Goal: Task Accomplishment & Management: Use online tool/utility

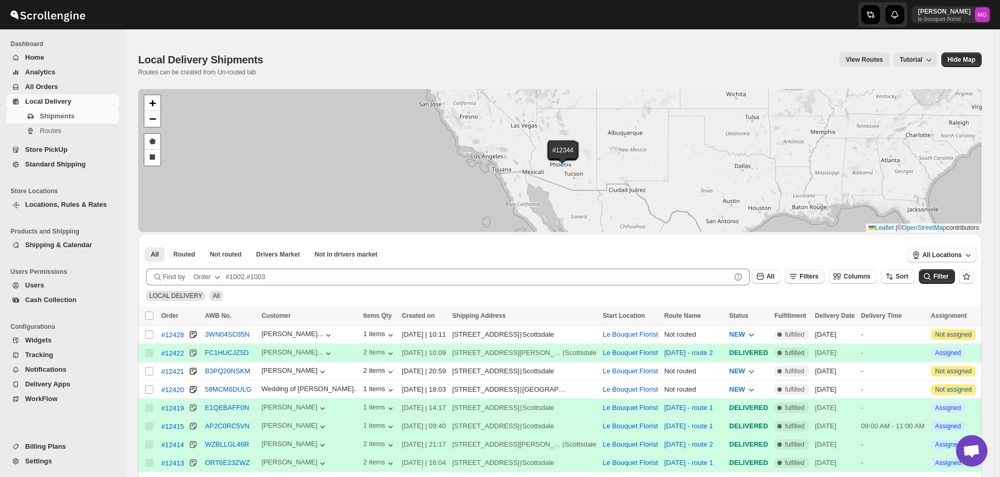
click at [811, 275] on span "Filters" at bounding box center [808, 276] width 19 height 7
click at [813, 322] on button "Add Filter" at bounding box center [815, 317] width 50 height 15
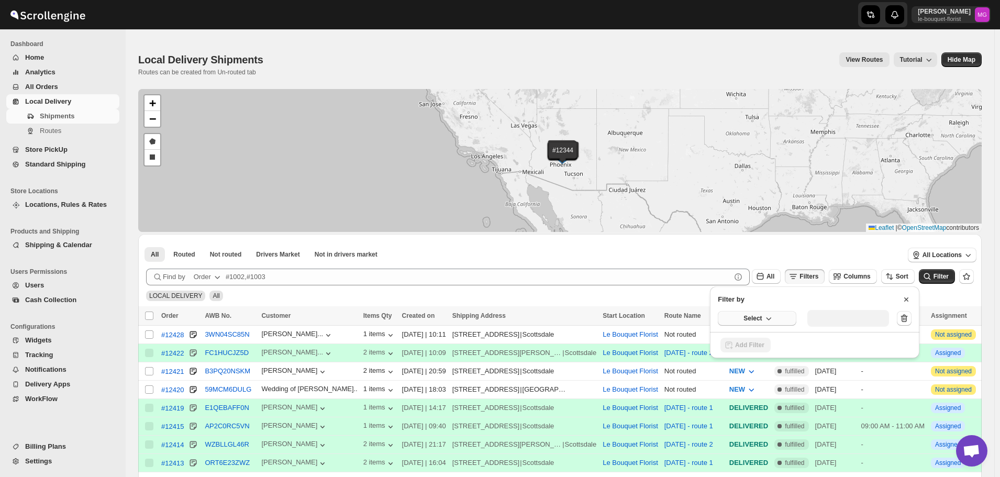
click at [772, 320] on icon "button" at bounding box center [768, 318] width 10 height 10
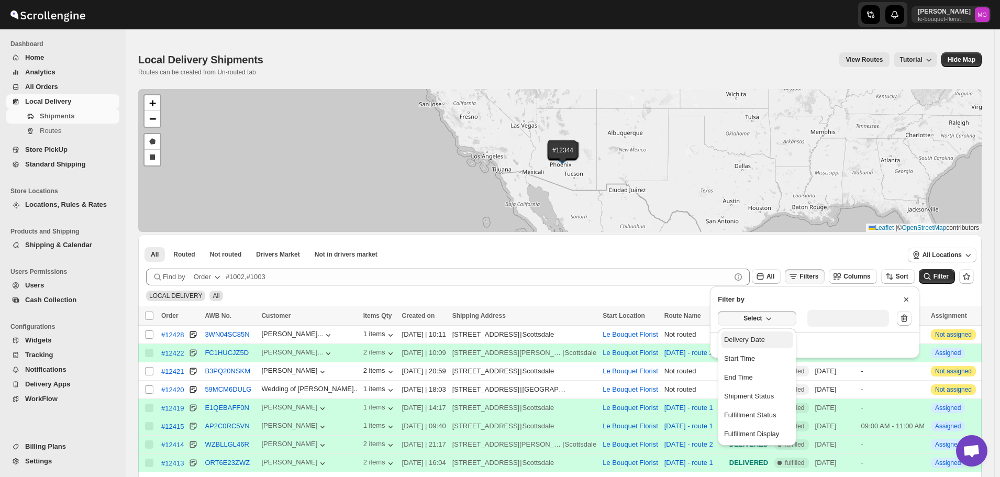
click at [753, 348] on button "Delivery Date" at bounding box center [757, 339] width 72 height 17
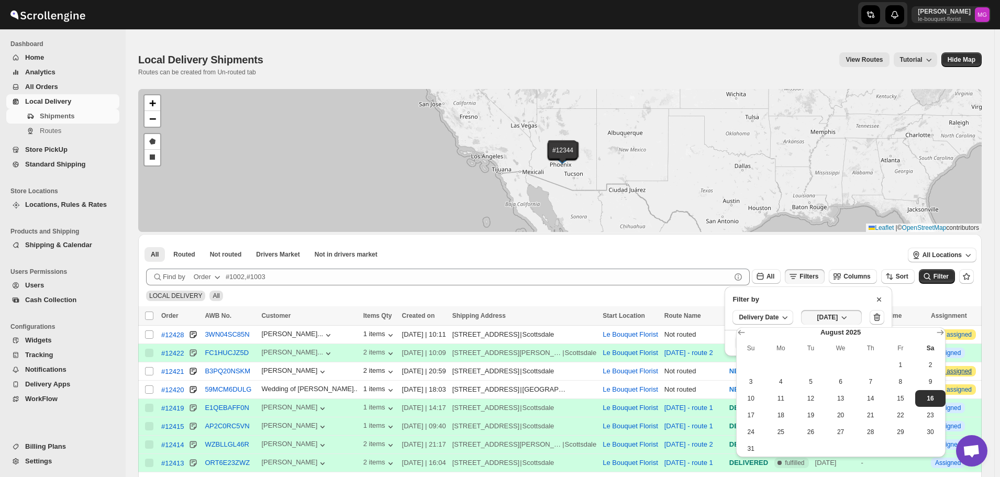
click at [900, 398] on span "15" at bounding box center [900, 398] width 21 height 8
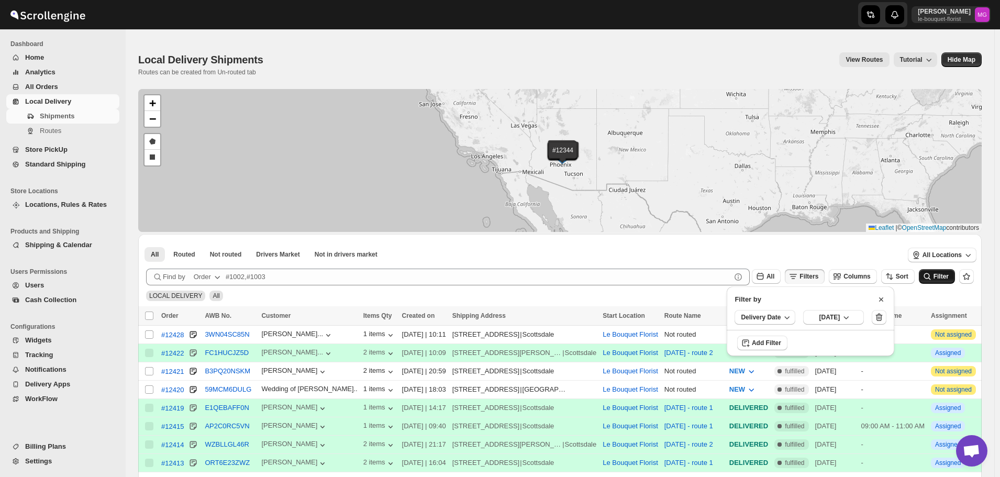
click at [934, 283] on button "Filter" at bounding box center [937, 276] width 36 height 15
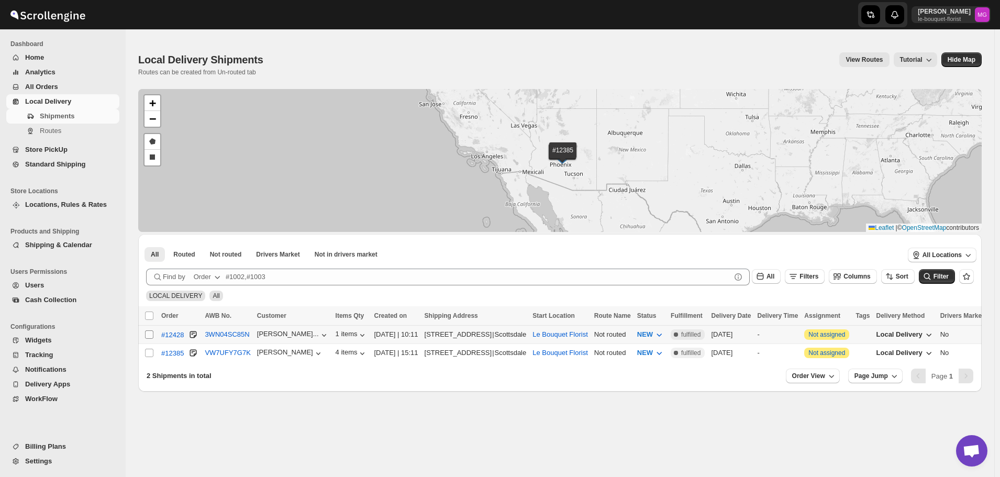
click at [153, 334] on span at bounding box center [149, 334] width 9 height 9
click at [153, 334] on input "Select shipment" at bounding box center [149, 334] width 8 height 8
click at [148, 339] on td "Select shipment" at bounding box center [148, 335] width 20 height 18
checkbox input "true"
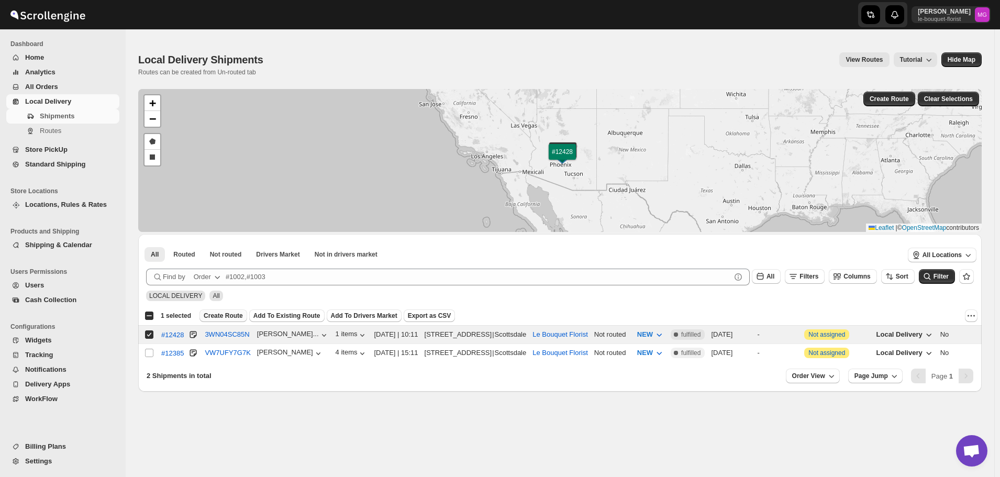
click at [231, 317] on span "Create Route" at bounding box center [223, 316] width 39 height 8
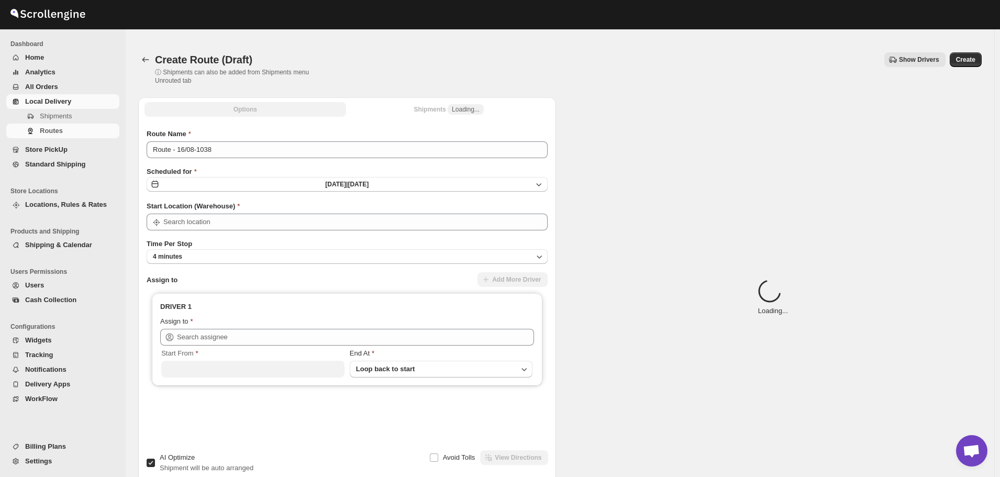
type input "Le Bouquet Florist"
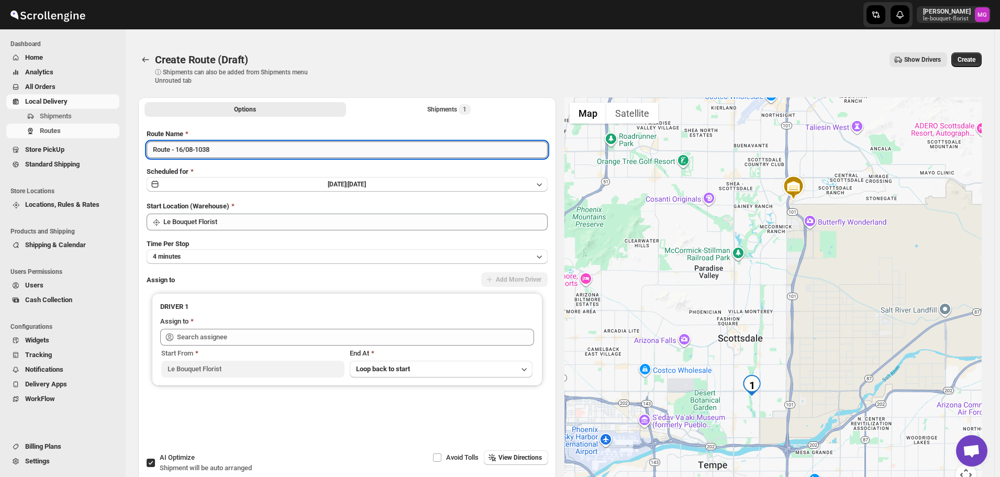
click at [184, 152] on input "Route - 16/08-1038" at bounding box center [347, 149] width 401 height 17
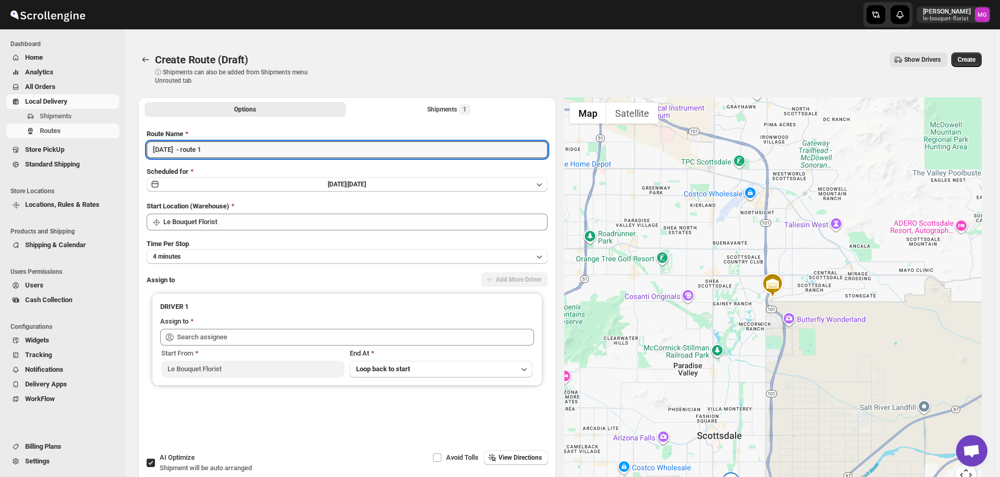
type input "August 16 - route 1"
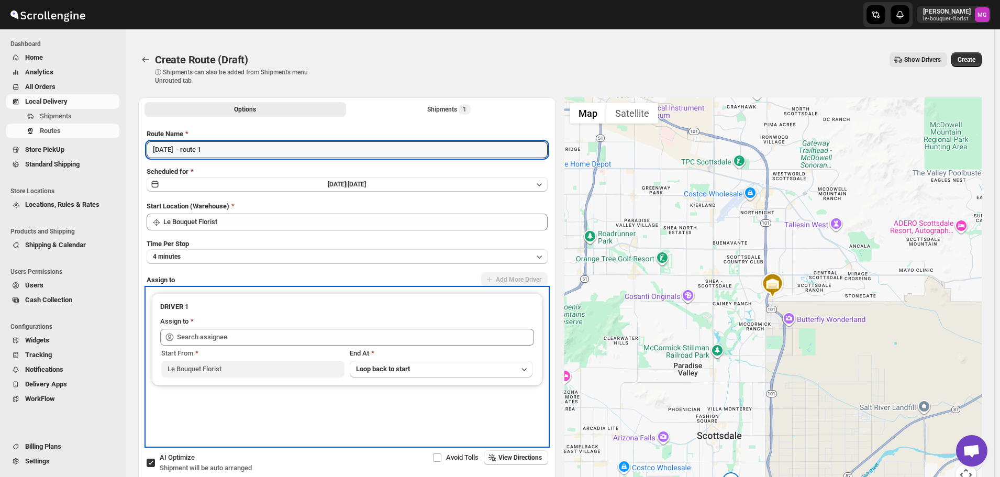
click at [224, 326] on div "Assign to" at bounding box center [347, 322] width 374 height 13
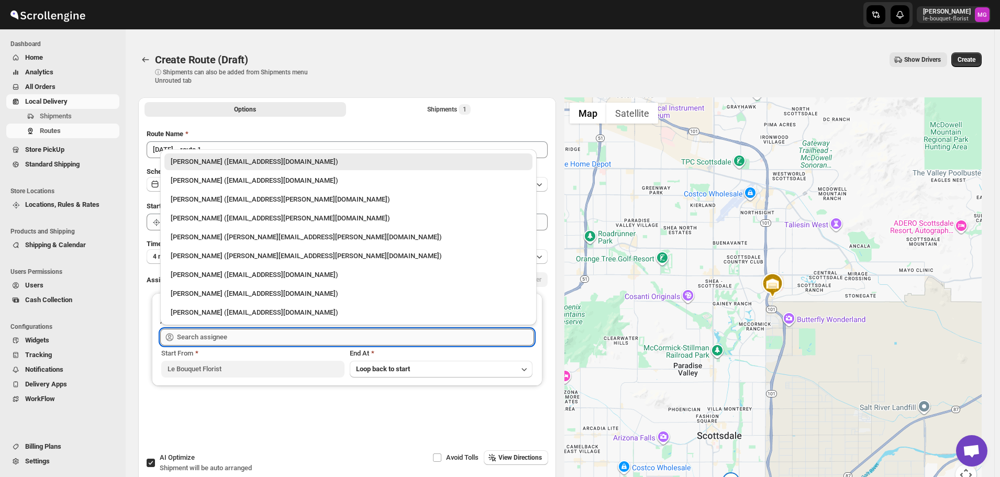
click at [225, 330] on input "text" at bounding box center [355, 337] width 357 height 17
click at [237, 224] on div "Jennifer Gluth (jemfer@cox.net)" at bounding box center [348, 218] width 368 height 17
type input "Jennifer Gluth (jemfer@cox.net)"
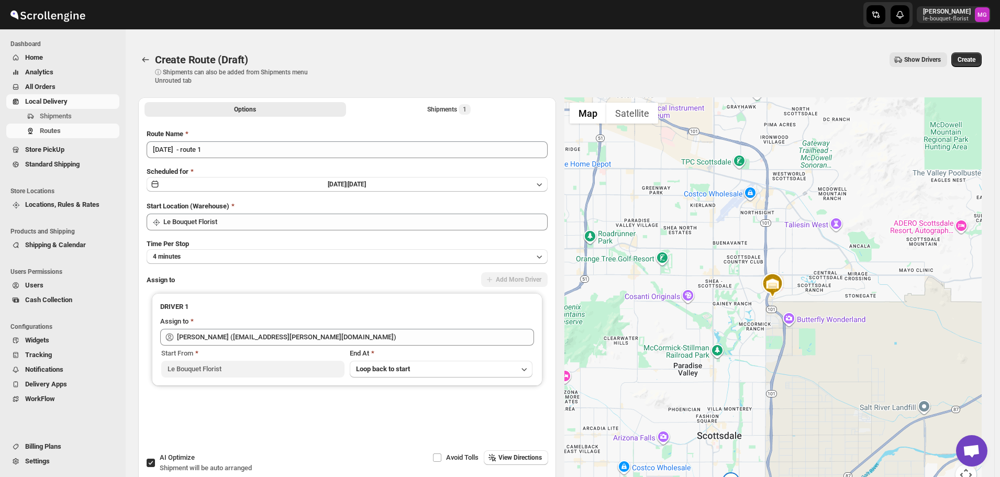
click at [149, 460] on input "AI Optimize Shipment will be auto arranged" at bounding box center [151, 463] width 8 height 8
checkbox input "false"
click at [972, 54] on button "Create" at bounding box center [966, 59] width 30 height 15
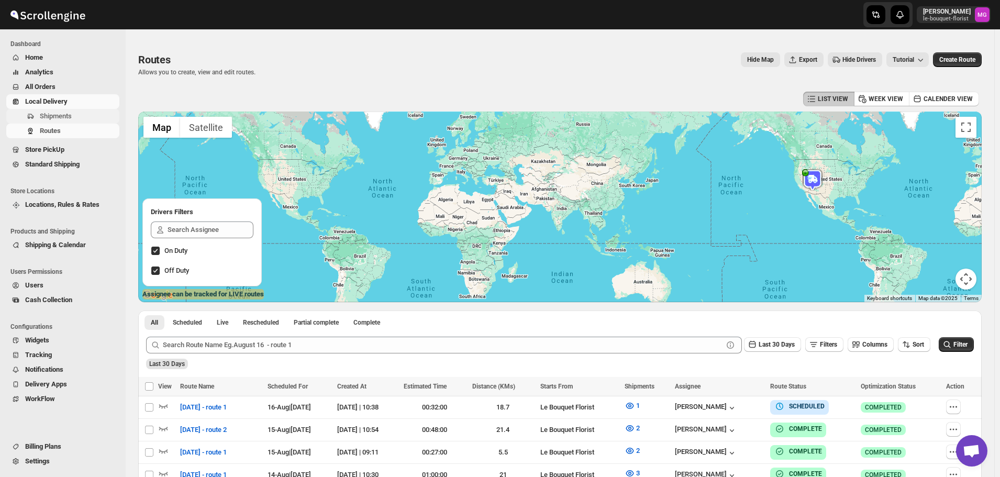
click at [59, 118] on span "Shipments" at bounding box center [56, 116] width 32 height 8
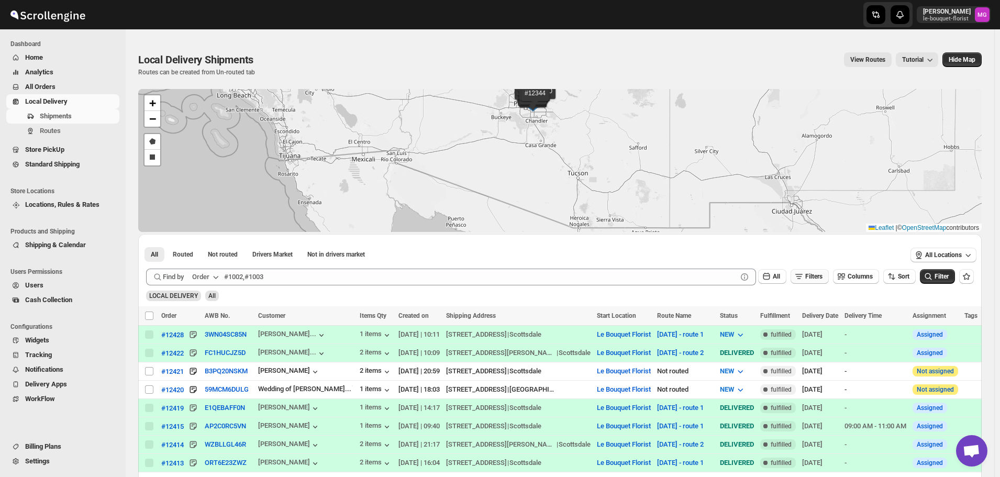
click at [815, 272] on button "Filters" at bounding box center [810, 276] width 38 height 15
click at [807, 316] on span "Add Filter" at bounding box center [818, 318] width 27 height 8
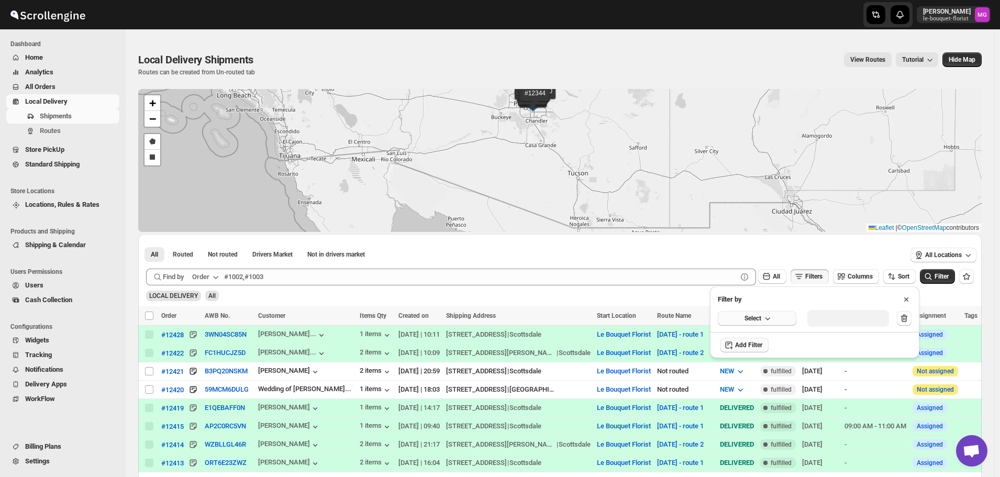
click at [787, 325] on button "Select" at bounding box center [757, 318] width 79 height 15
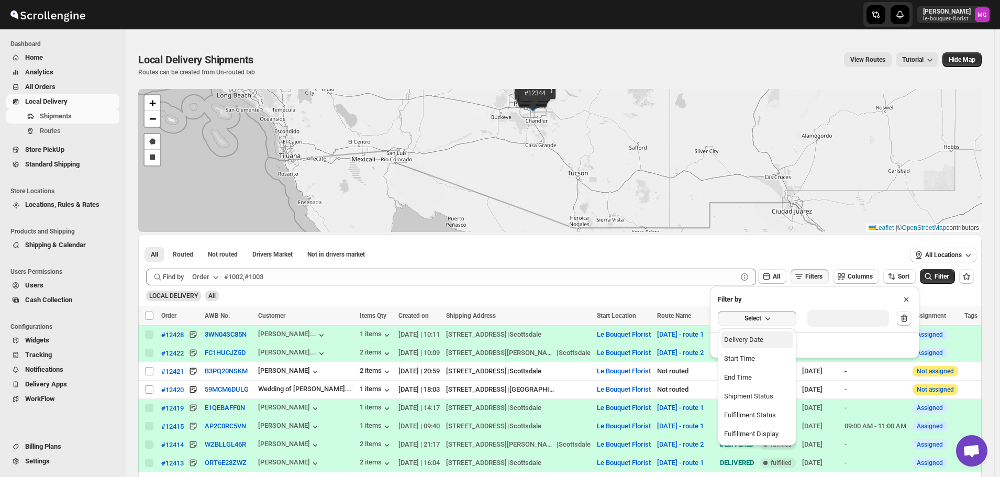
click at [776, 339] on button "Delivery Date" at bounding box center [757, 339] width 72 height 17
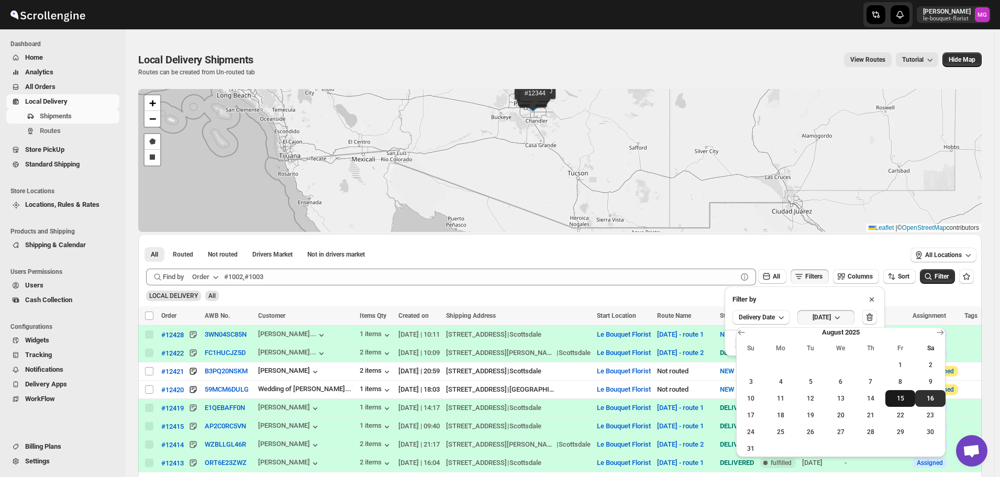
click at [901, 402] on span "15" at bounding box center [900, 398] width 21 height 8
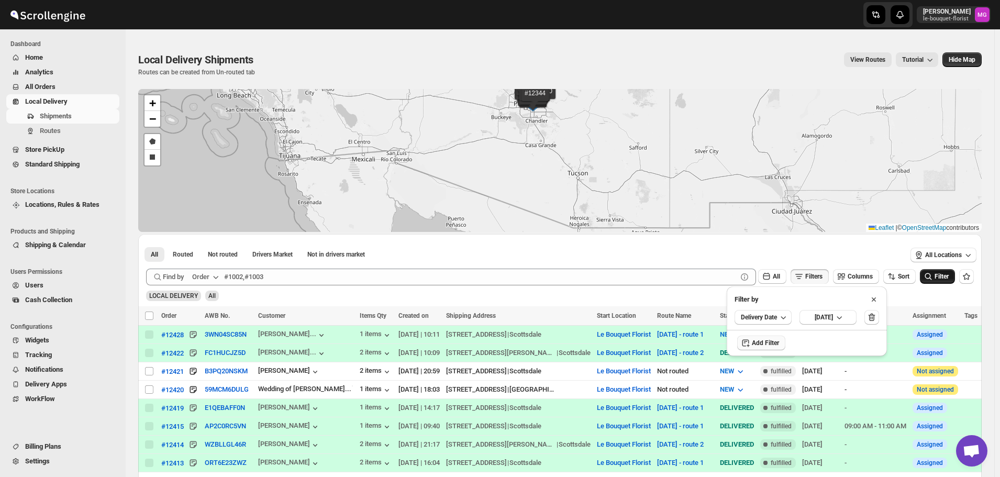
click at [943, 279] on span "Filter" at bounding box center [942, 276] width 14 height 7
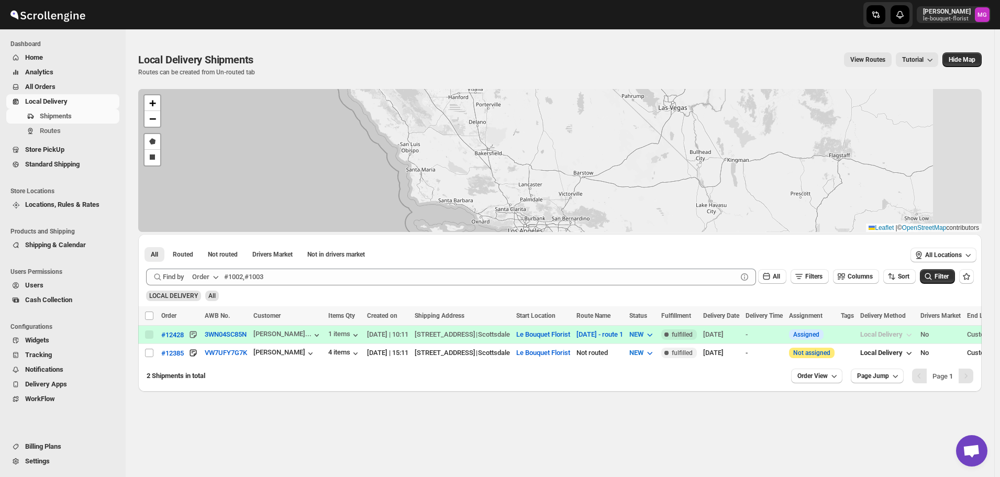
drag, startPoint x: 836, startPoint y: 166, endPoint x: 495, endPoint y: 168, distance: 340.8
click at [495, 168] on div "#12428 #12385 + − Draw a polygon Draw a rectangle Leaflet | © OpenStreetMap con…" at bounding box center [559, 160] width 843 height 143
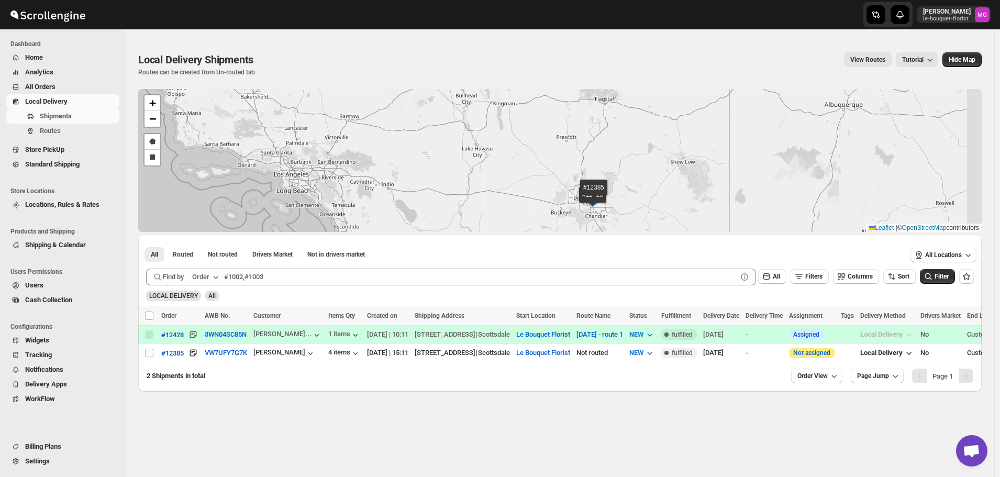
drag, startPoint x: 604, startPoint y: 192, endPoint x: 529, endPoint y: 136, distance: 93.2
click at [528, 134] on div "#12428 #12385 + − Draw a polygon Draw a rectangle Leaflet | © OpenStreetMap con…" at bounding box center [559, 160] width 843 height 143
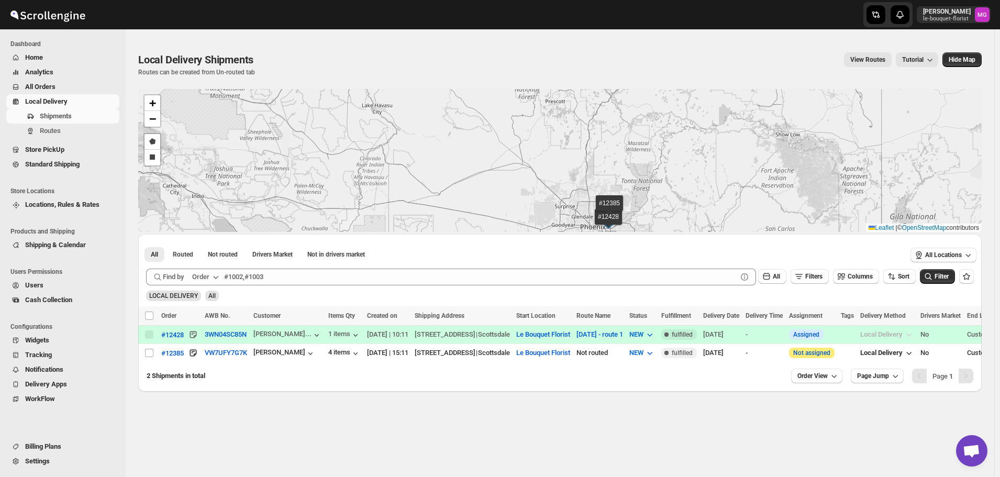
drag, startPoint x: 608, startPoint y: 186, endPoint x: 523, endPoint y: 147, distance: 93.7
click at [525, 147] on div "#12428 #12385 + − Draw a polygon Draw a rectangle Leaflet | © OpenStreetMap con…" at bounding box center [559, 160] width 843 height 143
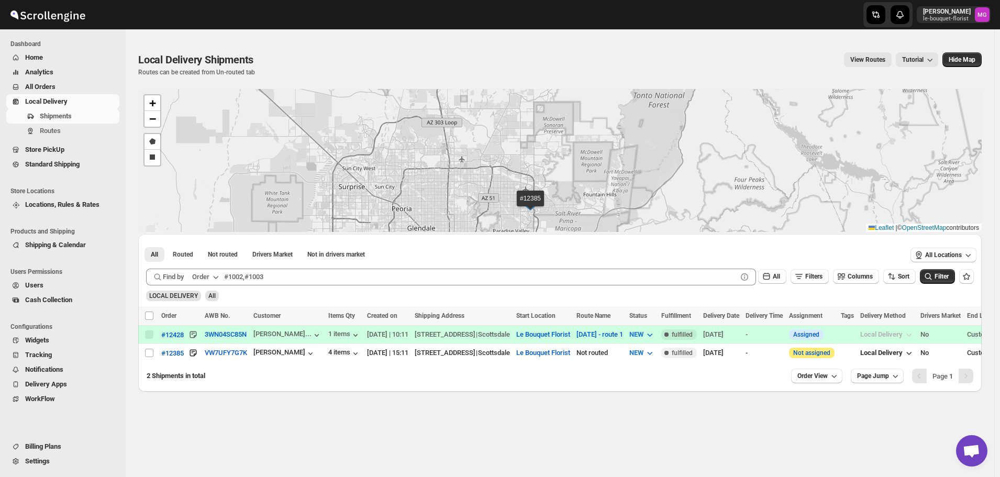
drag, startPoint x: 558, startPoint y: 191, endPoint x: 532, endPoint y: 168, distance: 34.5
click at [534, 169] on div "#12428 #12385 + − Draw a polygon Draw a rectangle Leaflet | © OpenStreetMap con…" at bounding box center [559, 160] width 843 height 143
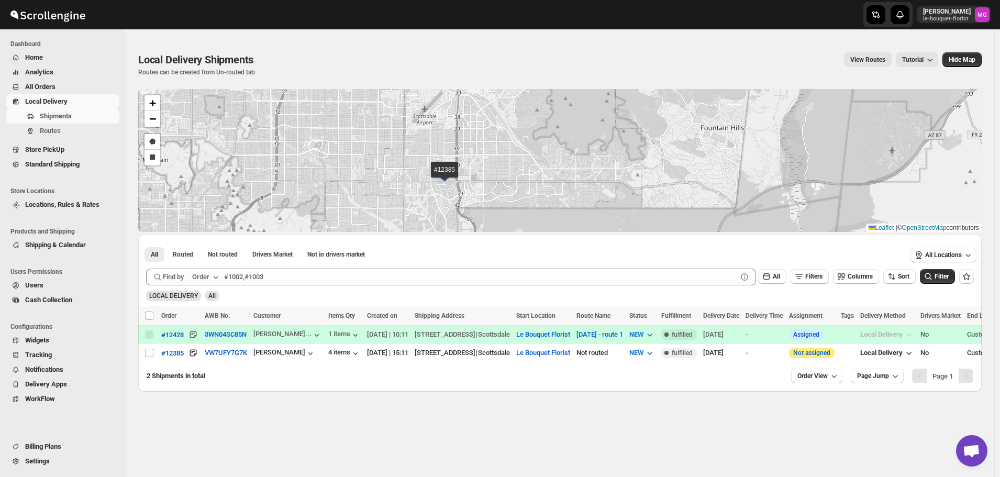
drag, startPoint x: 460, startPoint y: 191, endPoint x: 488, endPoint y: 204, distance: 30.5
click at [488, 204] on div "#12428 #12385 + − Draw a polygon Draw a rectangle Leaflet | © OpenStreetMap con…" at bounding box center [559, 160] width 843 height 143
